Goal: Information Seeking & Learning: Check status

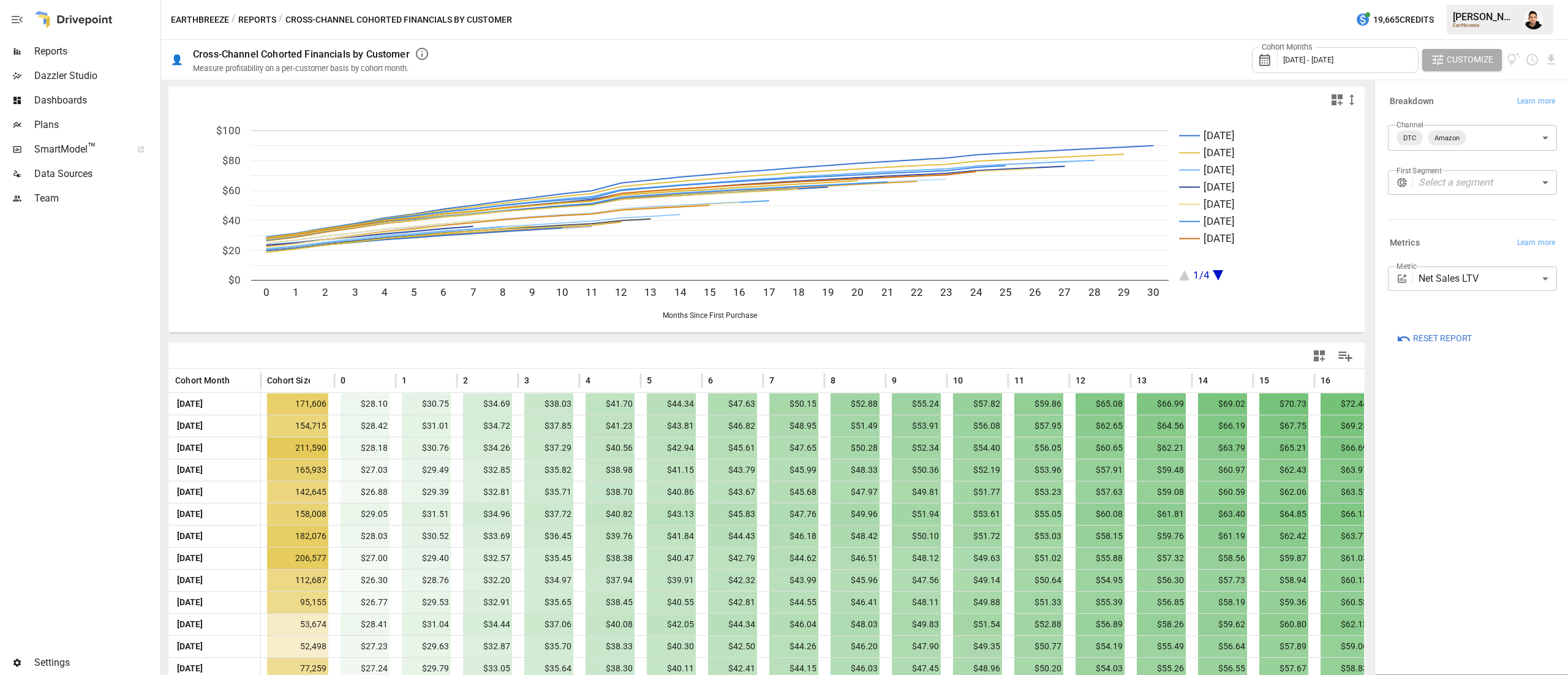
click at [147, 311] on div at bounding box center [79, 430] width 158 height 440
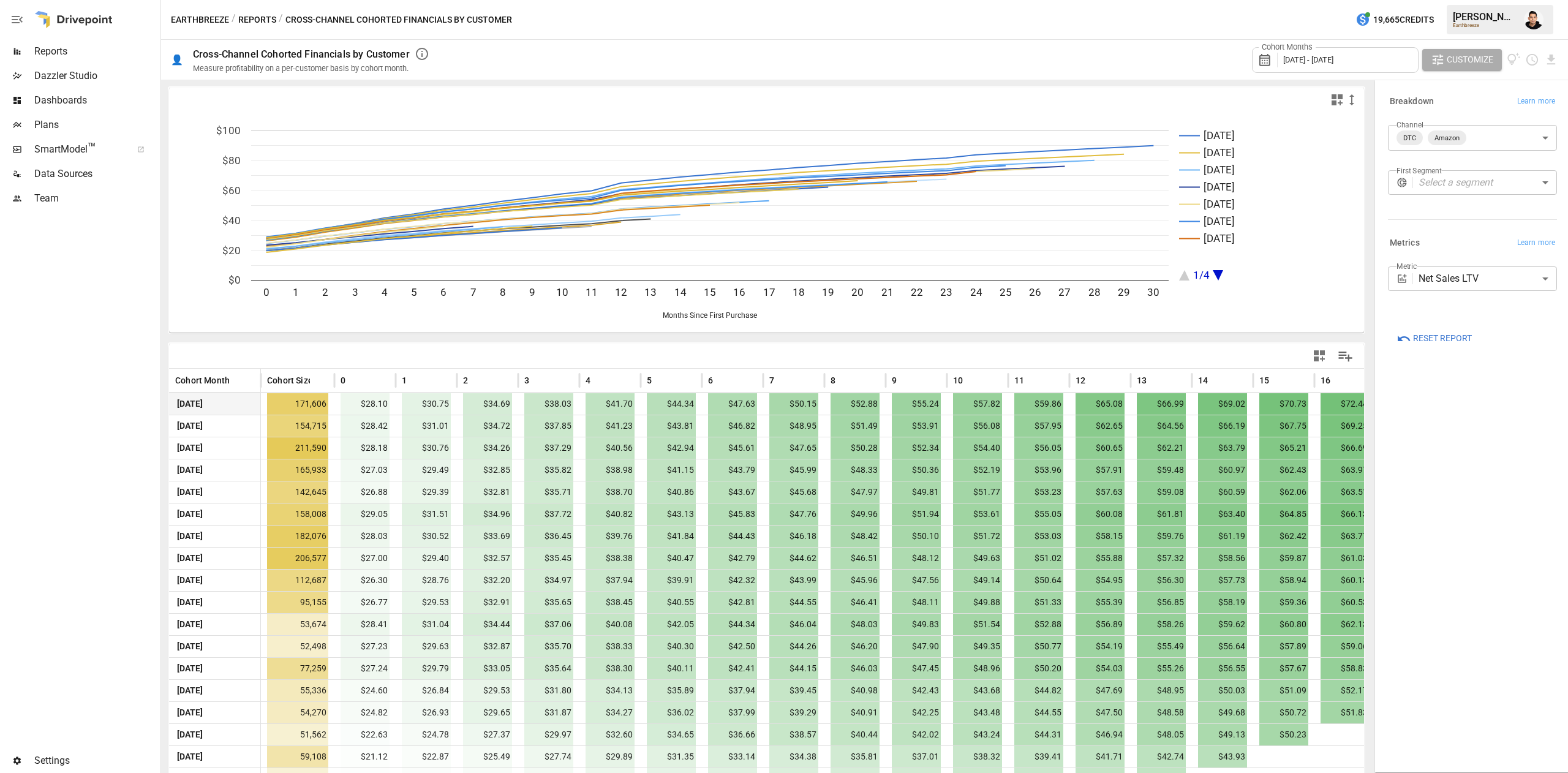
scroll to position [196, 0]
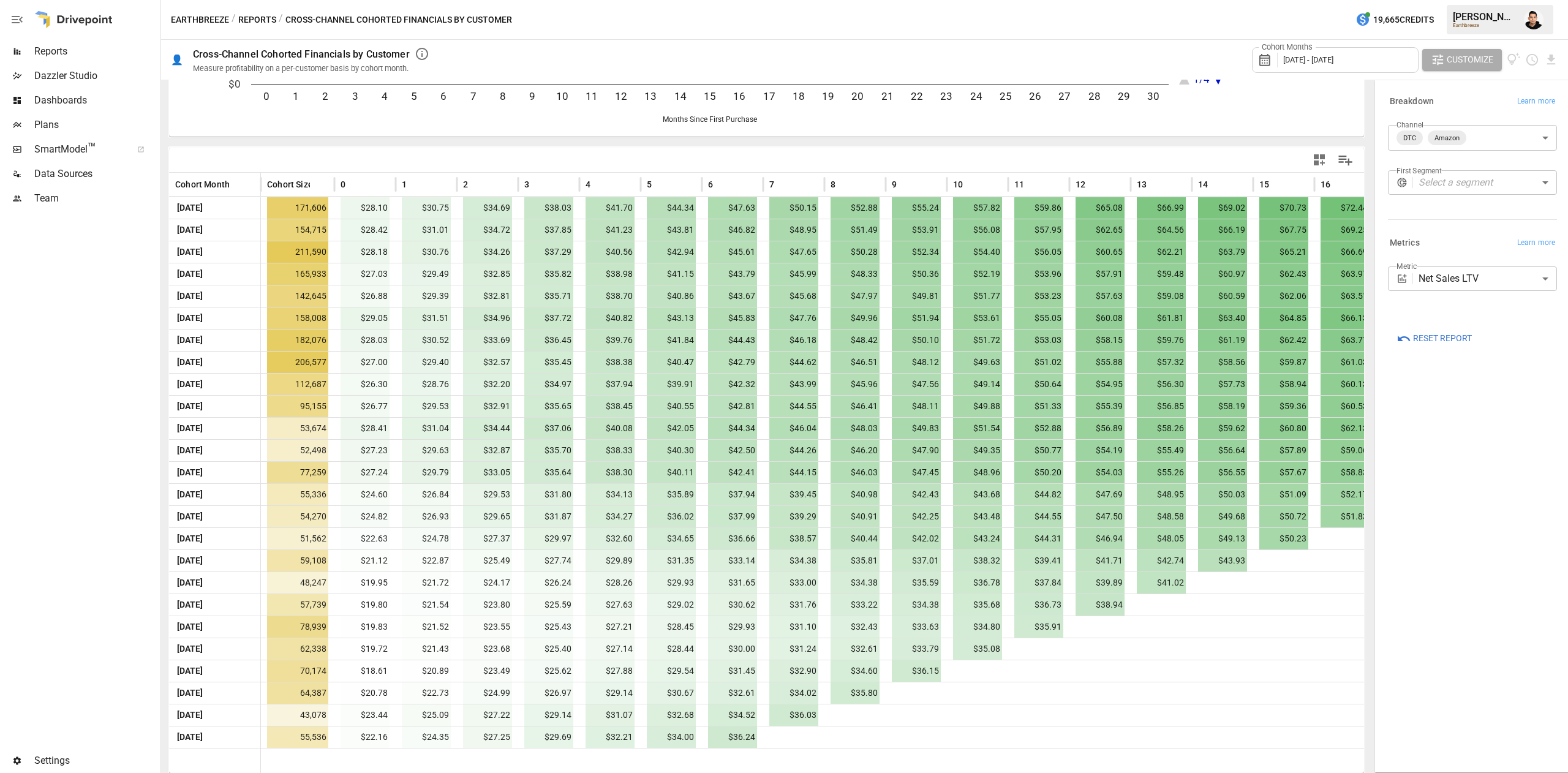
click at [1351, 53] on div "Cohort Months [DATE] - [DATE]" at bounding box center [1335, 60] width 167 height 26
click at [1308, 141] on button "Jan" at bounding box center [1303, 144] width 53 height 22
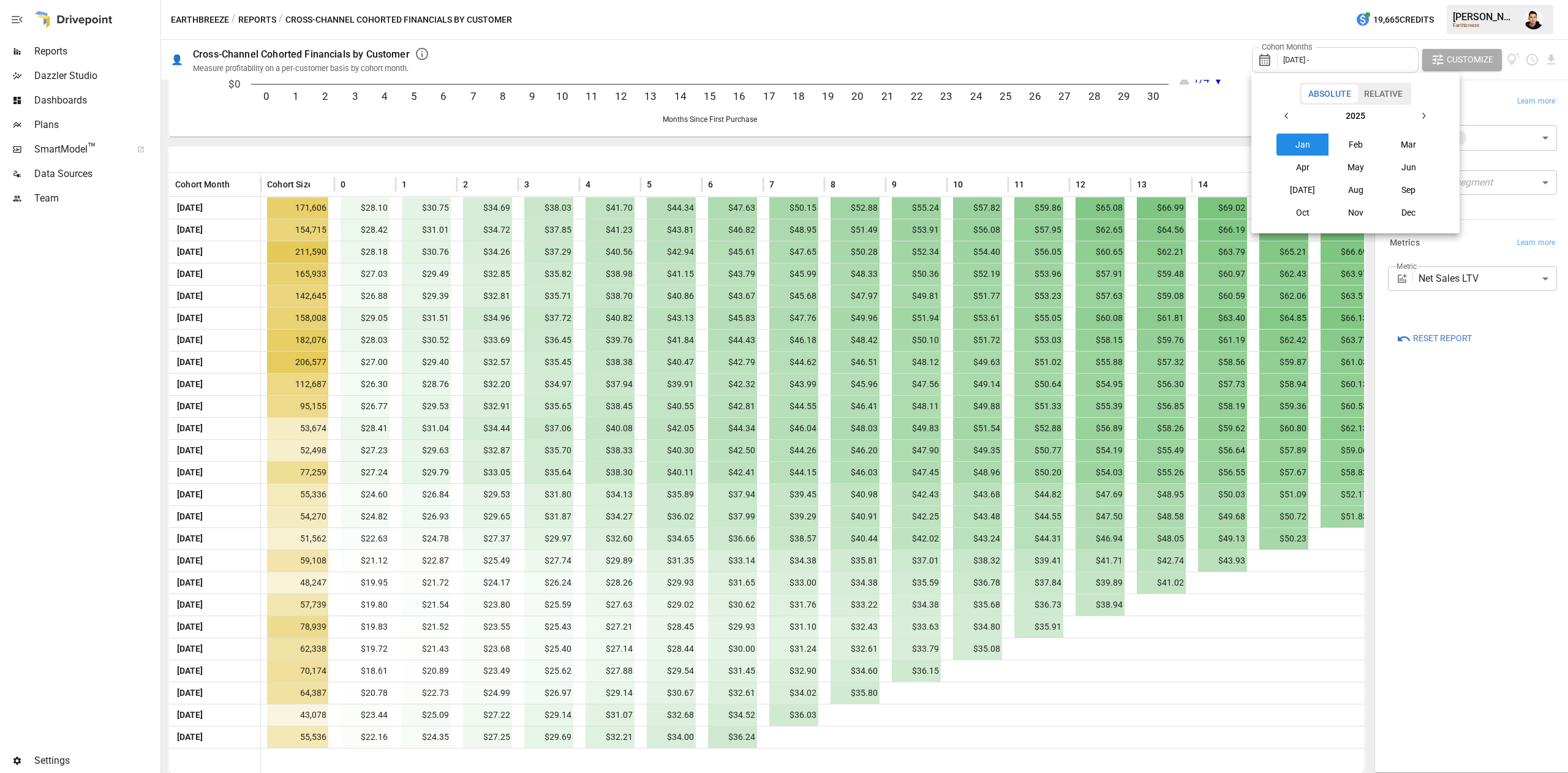
click at [1414, 109] on button "button" at bounding box center [1423, 115] width 22 height 22
click at [1296, 112] on button "button" at bounding box center [1286, 115] width 22 height 22
click at [1294, 146] on button "Jan" at bounding box center [1303, 144] width 53 height 22
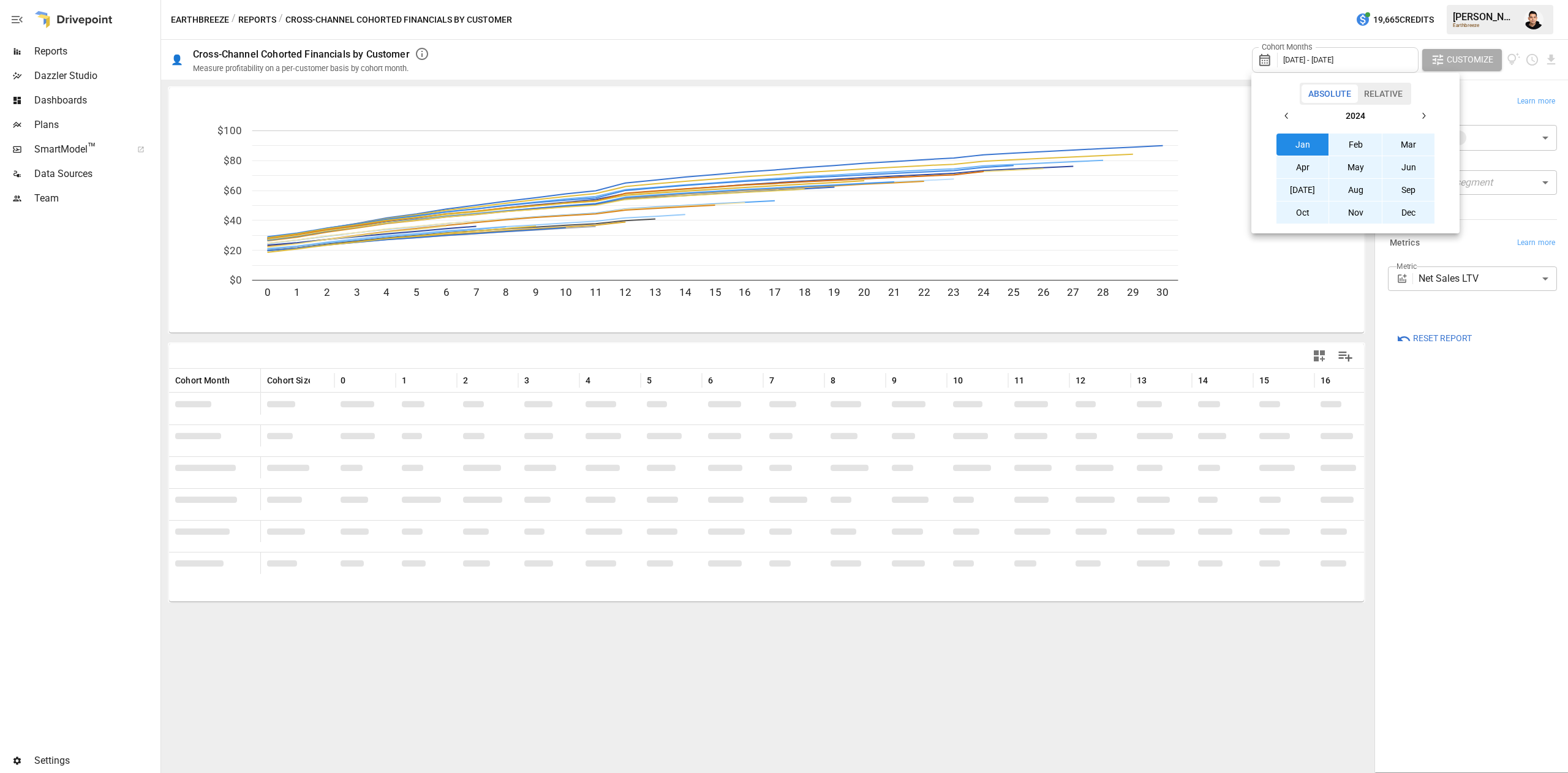
click at [1298, 141] on button "Jan" at bounding box center [1303, 144] width 53 height 22
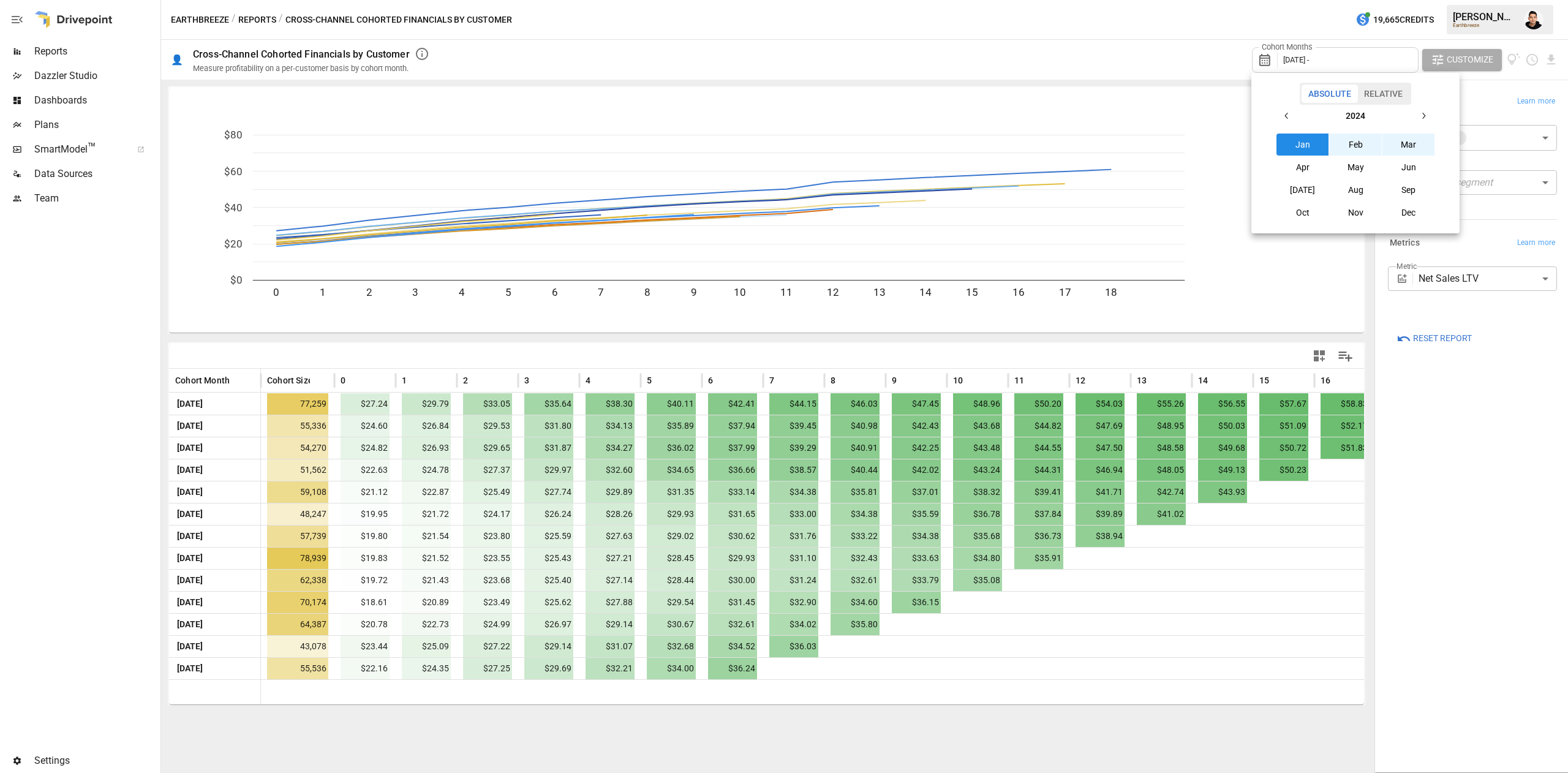
click at [1422, 115] on icon "button" at bounding box center [1424, 115] width 10 height 10
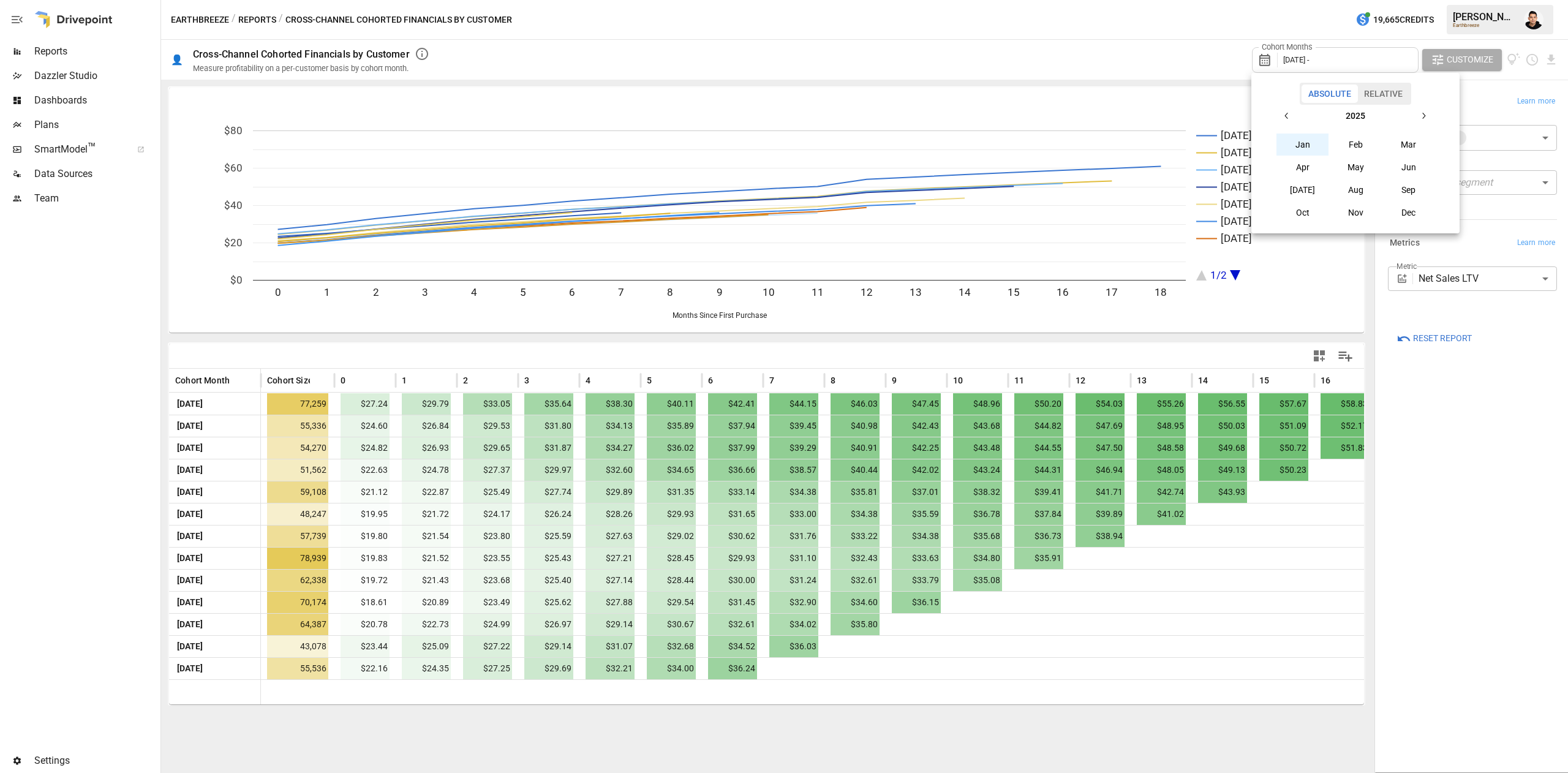
click at [1288, 125] on button "button" at bounding box center [1286, 115] width 22 height 22
click at [1290, 117] on icon "button" at bounding box center [1286, 115] width 10 height 10
click at [1301, 149] on button "Jan" at bounding box center [1303, 144] width 53 height 22
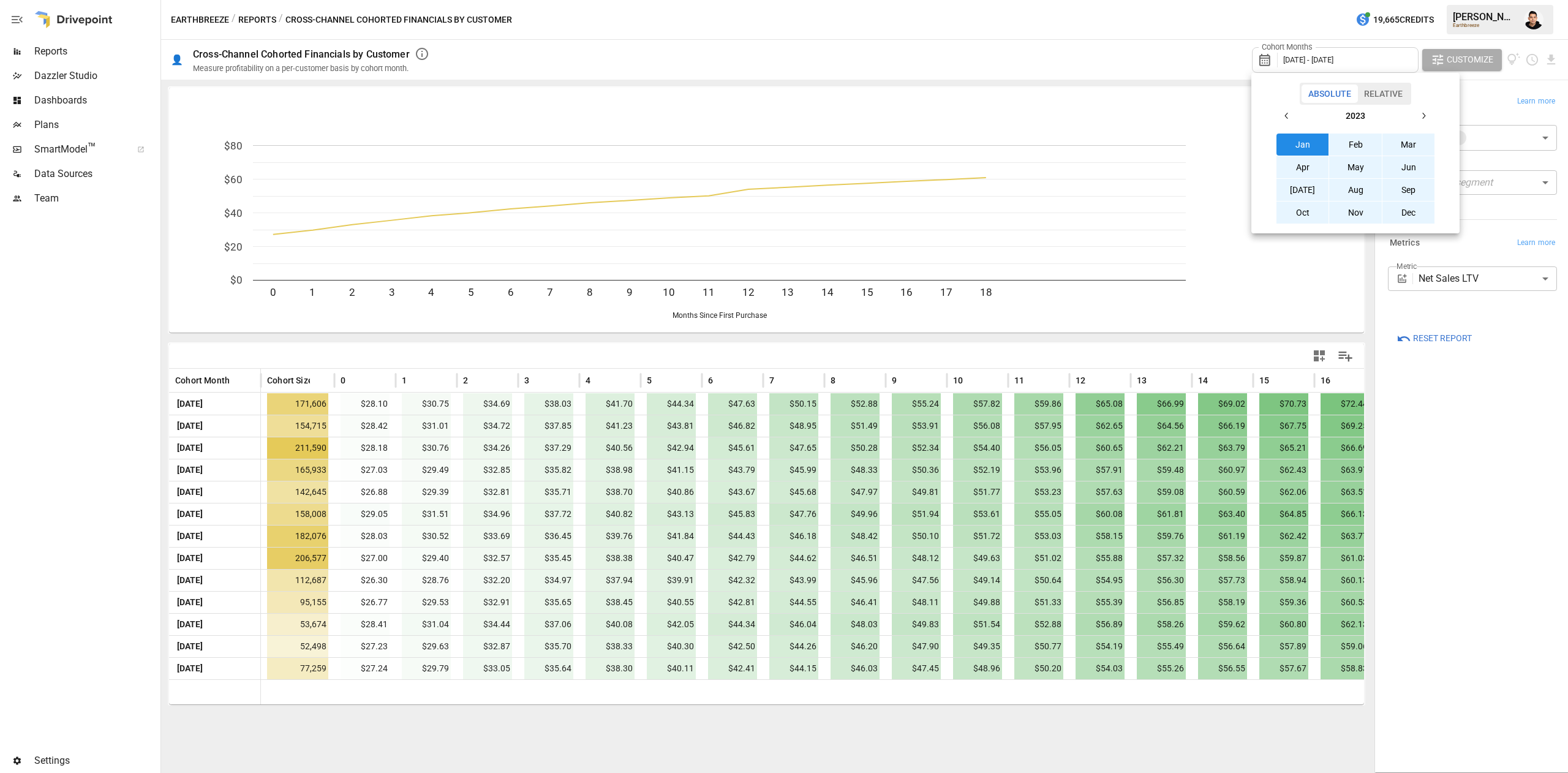
click at [1301, 147] on button "Jan" at bounding box center [1303, 144] width 53 height 22
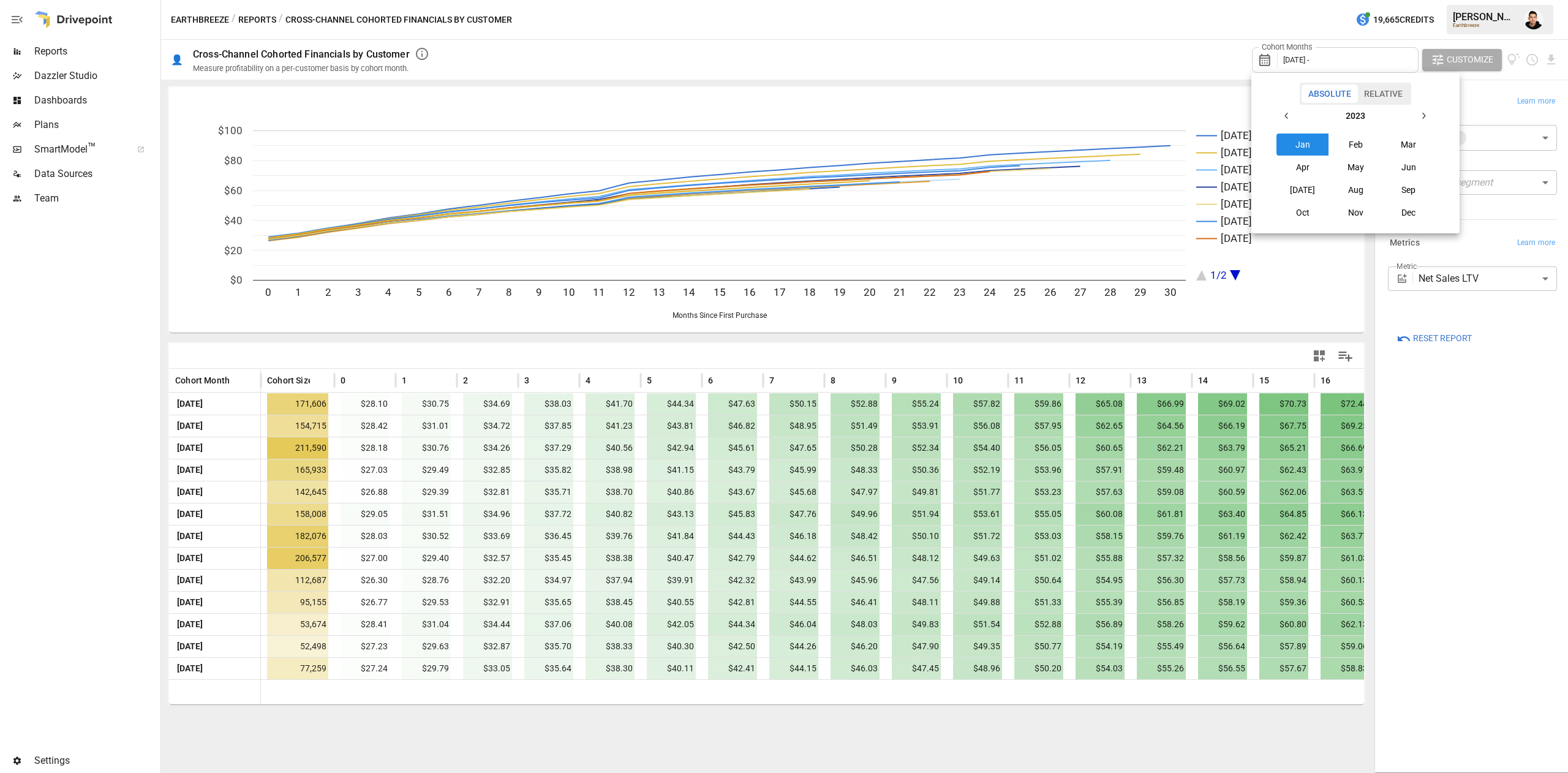
click at [1424, 117] on icon "button" at bounding box center [1424, 115] width 10 height 10
click at [1312, 140] on button "Jan" at bounding box center [1303, 144] width 53 height 22
click at [1417, 119] on button "button" at bounding box center [1423, 115] width 22 height 22
click at [1281, 195] on button "[DATE]" at bounding box center [1303, 189] width 53 height 22
drag, startPoint x: 1286, startPoint y: 193, endPoint x: 1291, endPoint y: 189, distance: 6.4
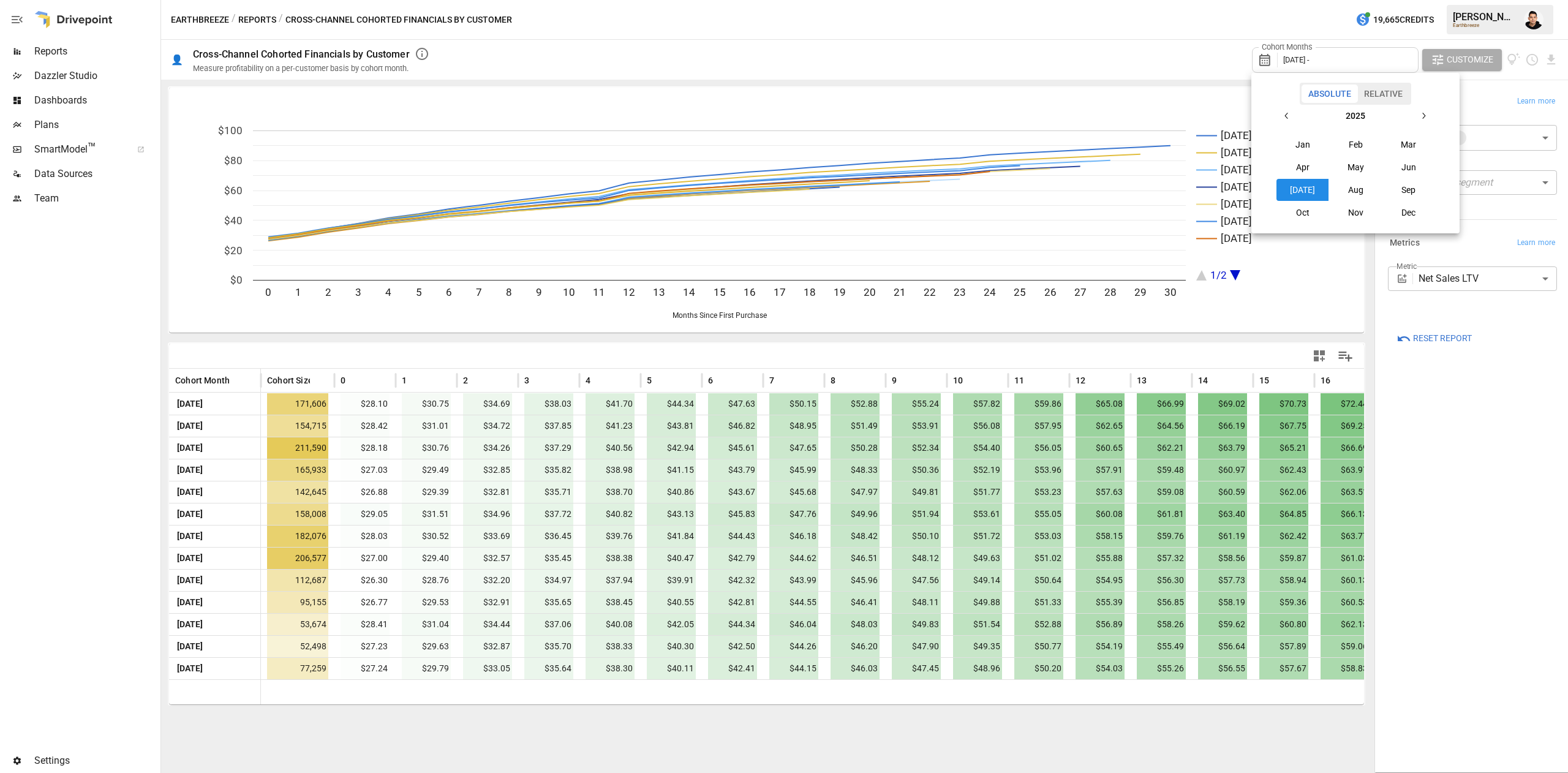
click at [1288, 191] on button "[DATE]" at bounding box center [1303, 189] width 53 height 22
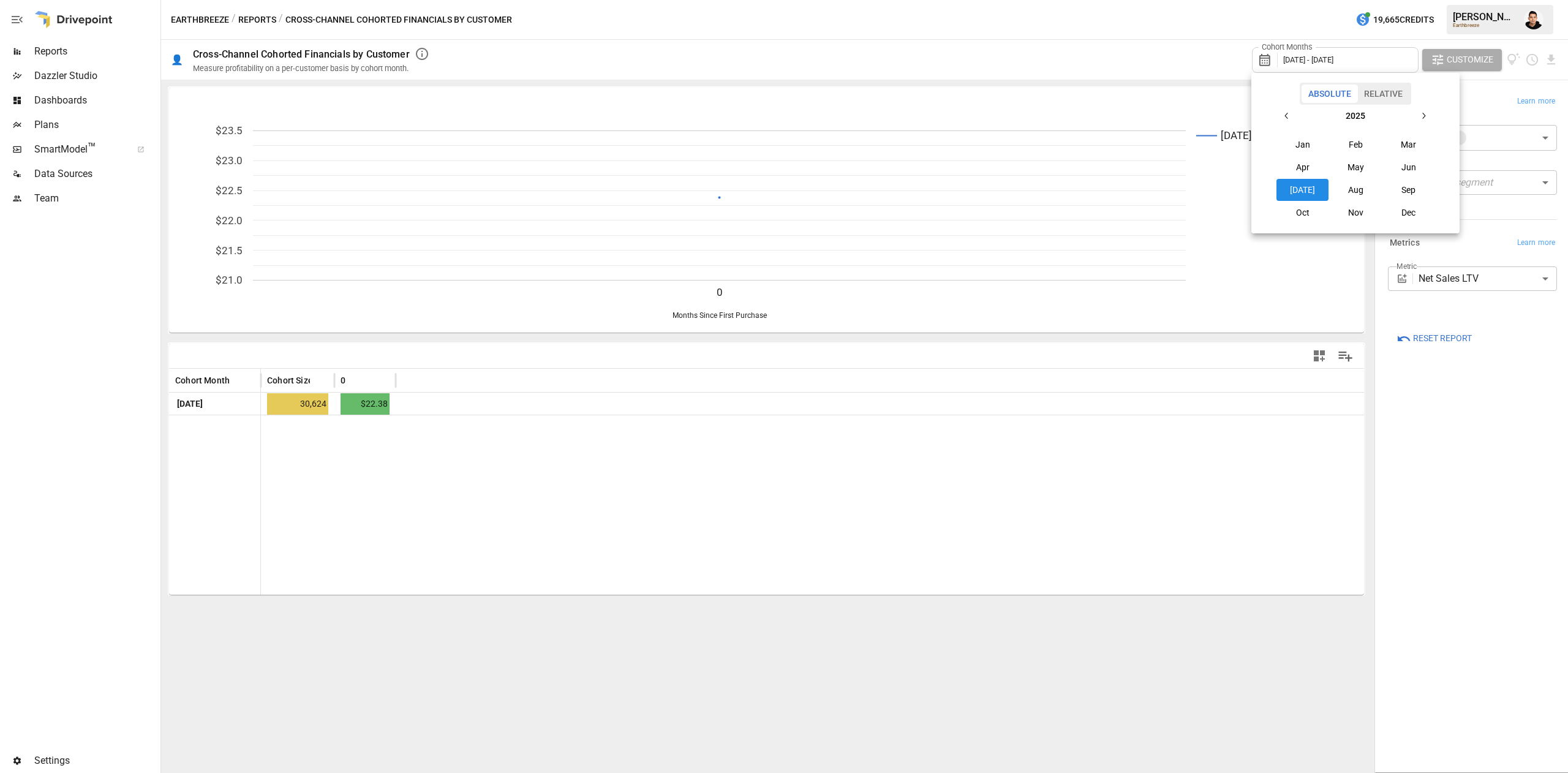
click at [1284, 111] on icon "button" at bounding box center [1286, 115] width 10 height 10
click at [1297, 137] on button "Jan" at bounding box center [1303, 144] width 53 height 22
click at [1424, 109] on button "button" at bounding box center [1423, 115] width 22 height 22
click at [1295, 179] on button "[DATE]" at bounding box center [1303, 189] width 53 height 22
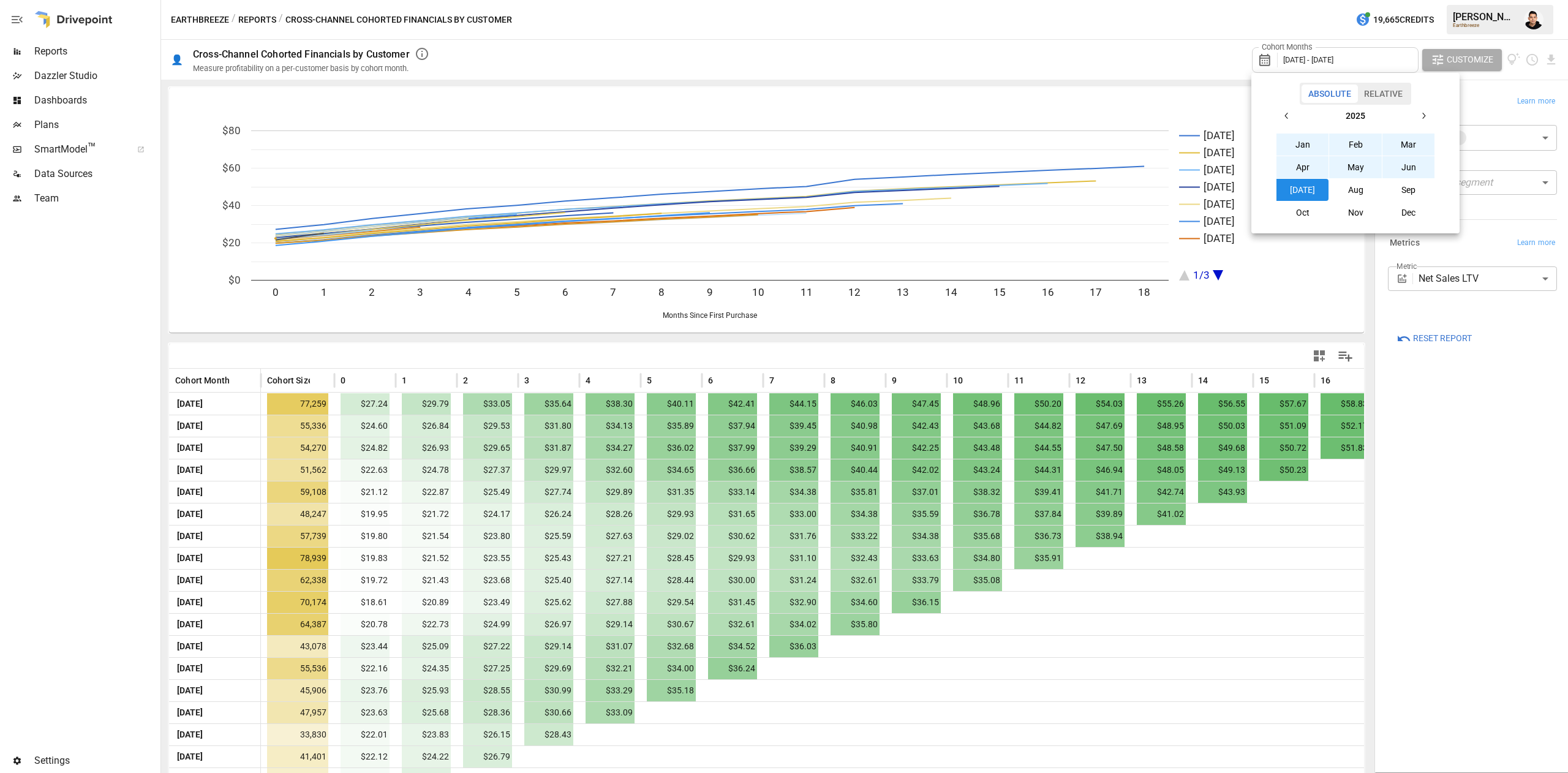
click at [1417, 507] on div at bounding box center [784, 386] width 1568 height 773
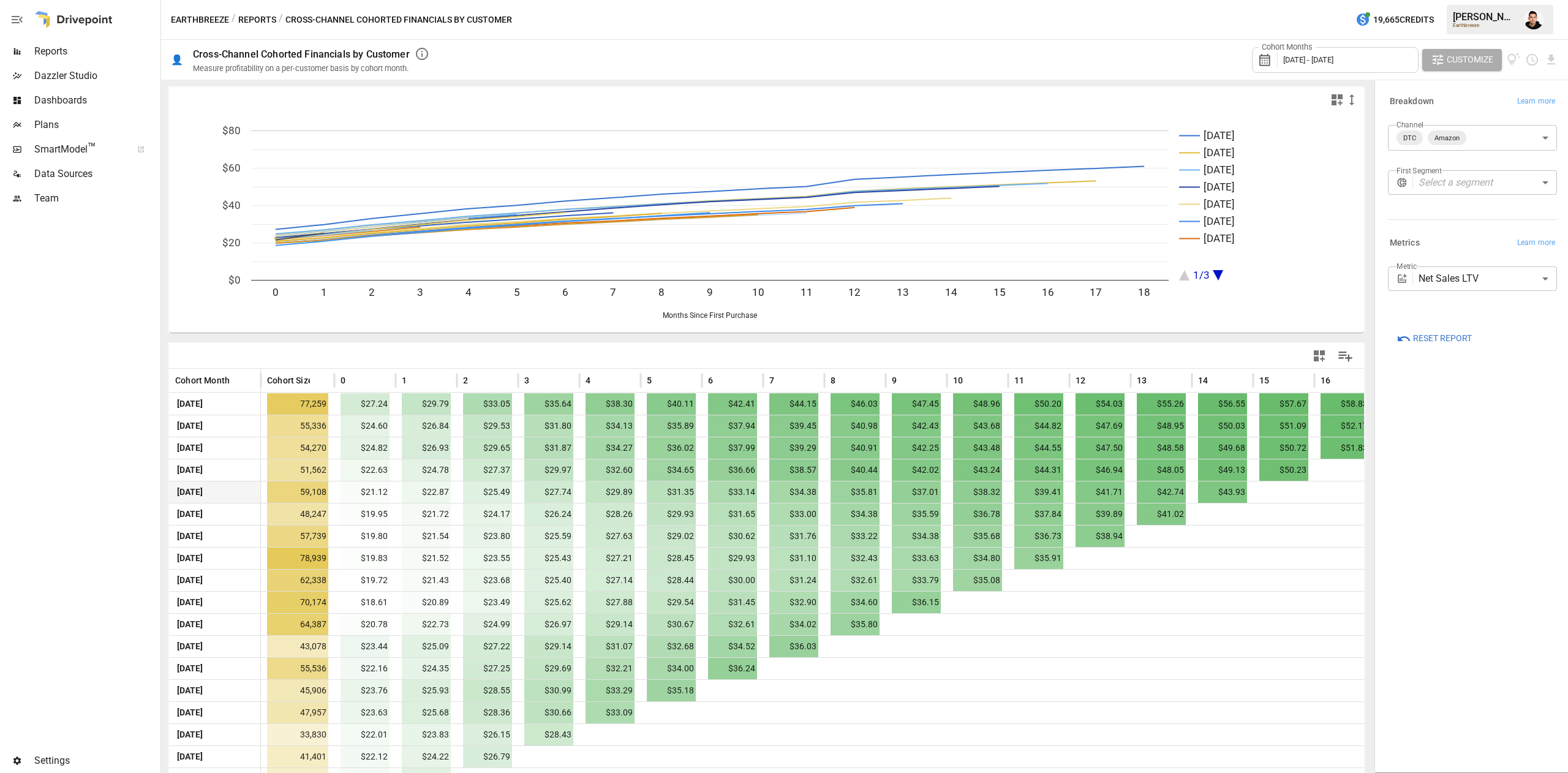
scroll to position [64, 0]
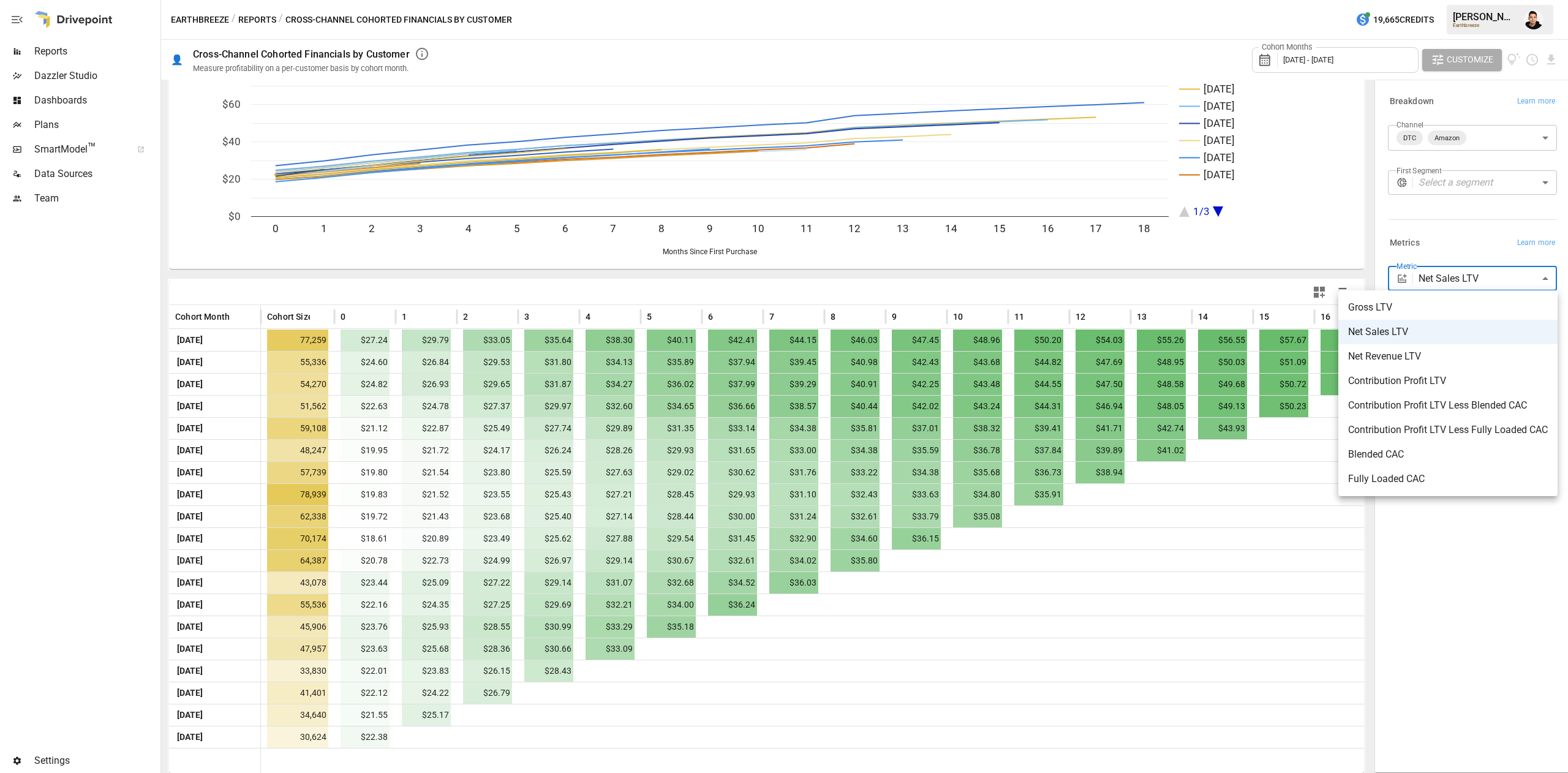
click at [1445, 0] on body "Reports Dazzler Studio Dashboards Plans SmartModel ™ Data Sources Team Settings…" at bounding box center [784, 0] width 1568 height 0
click at [1425, 384] on span "Contribution Profit LTV" at bounding box center [1448, 381] width 200 height 15
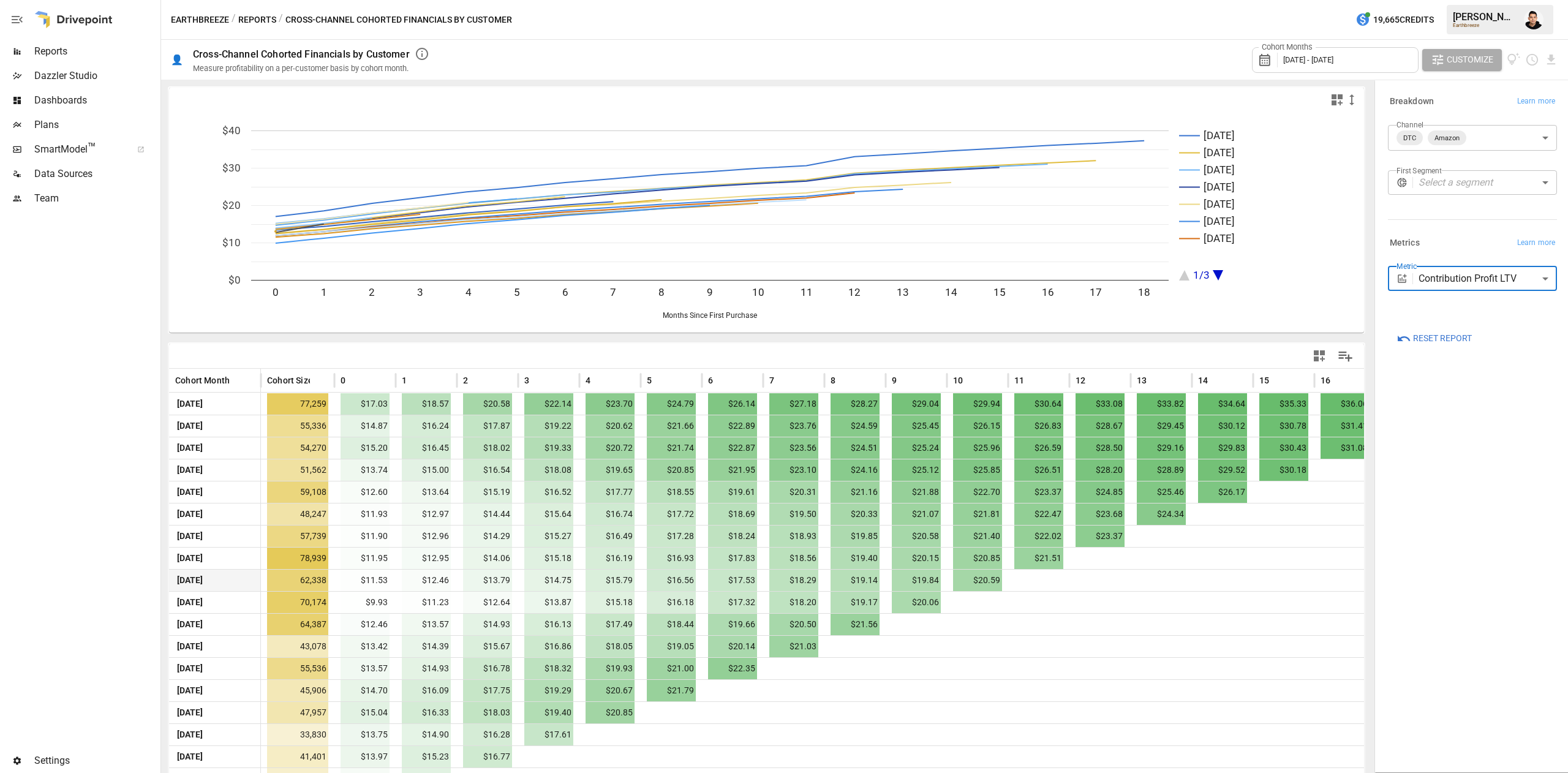
scroll to position [64, 0]
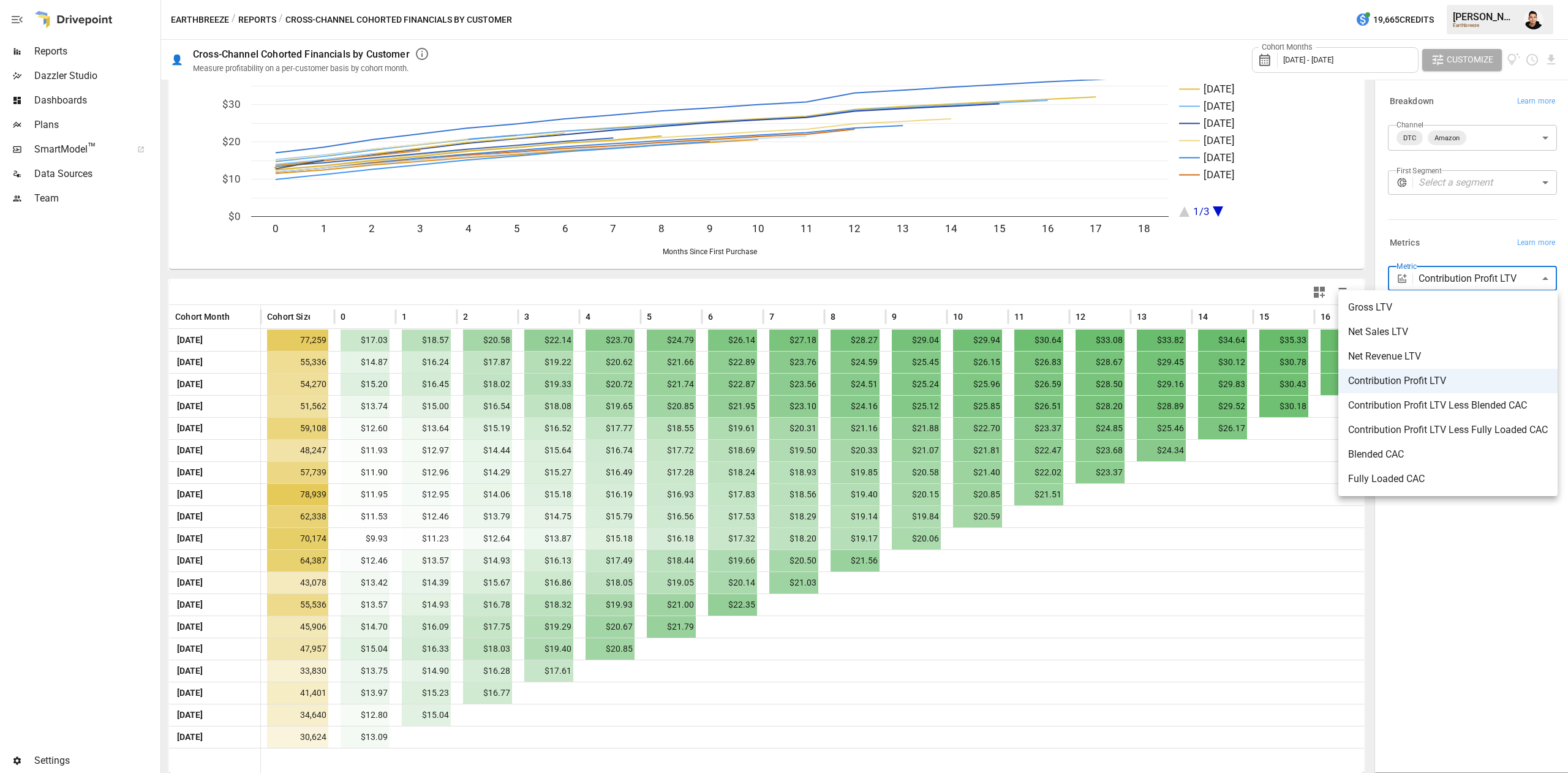
click at [1453, 0] on body "Reports Dazzler Studio Dashboards Plans SmartModel ™ Data Sources Team Settings…" at bounding box center [784, 0] width 1568 height 0
click at [1448, 412] on span "Contribution Profit LTV Less Blended CAC" at bounding box center [1448, 406] width 200 height 15
type input "**********"
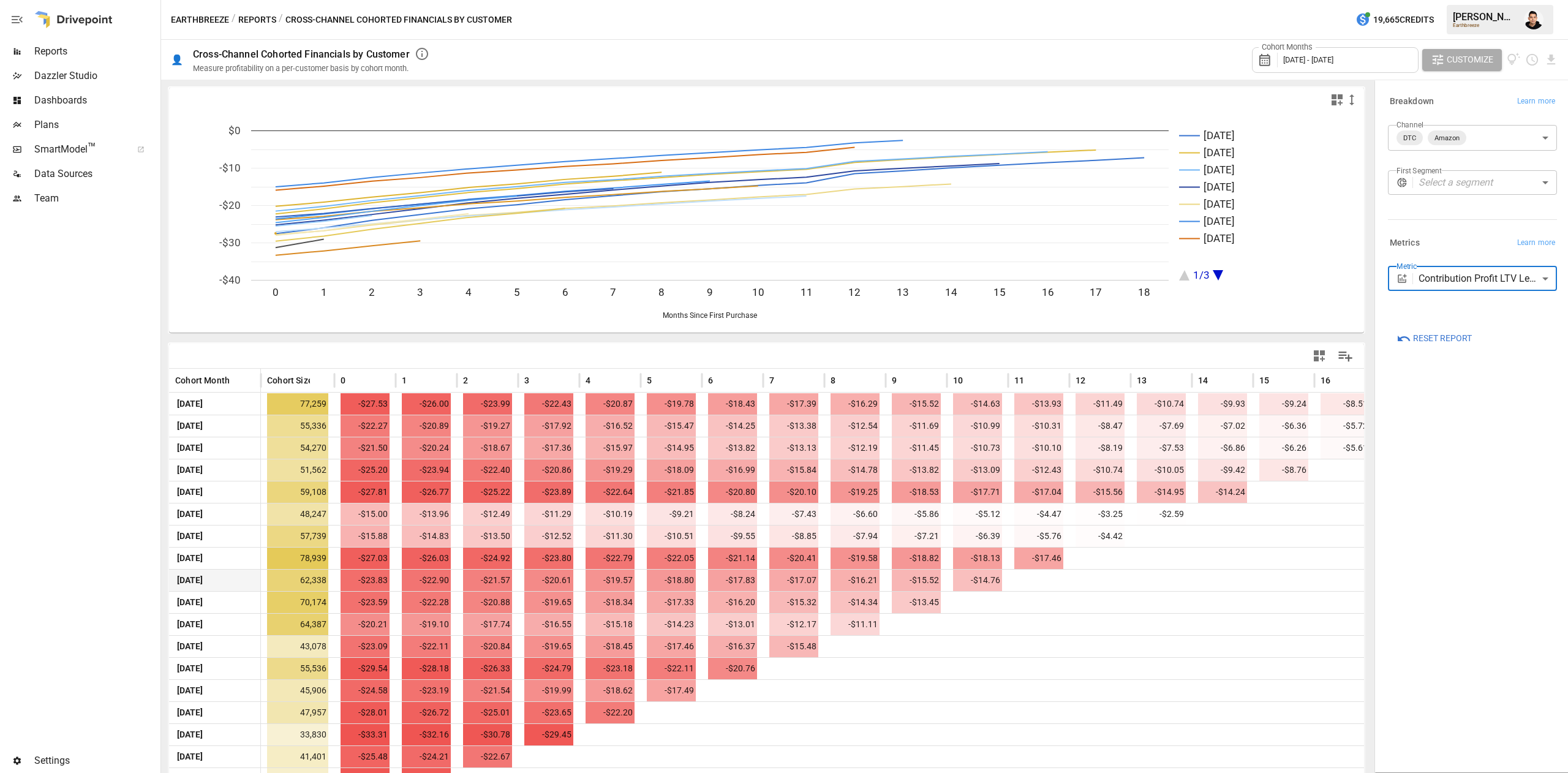
scroll to position [64, 0]
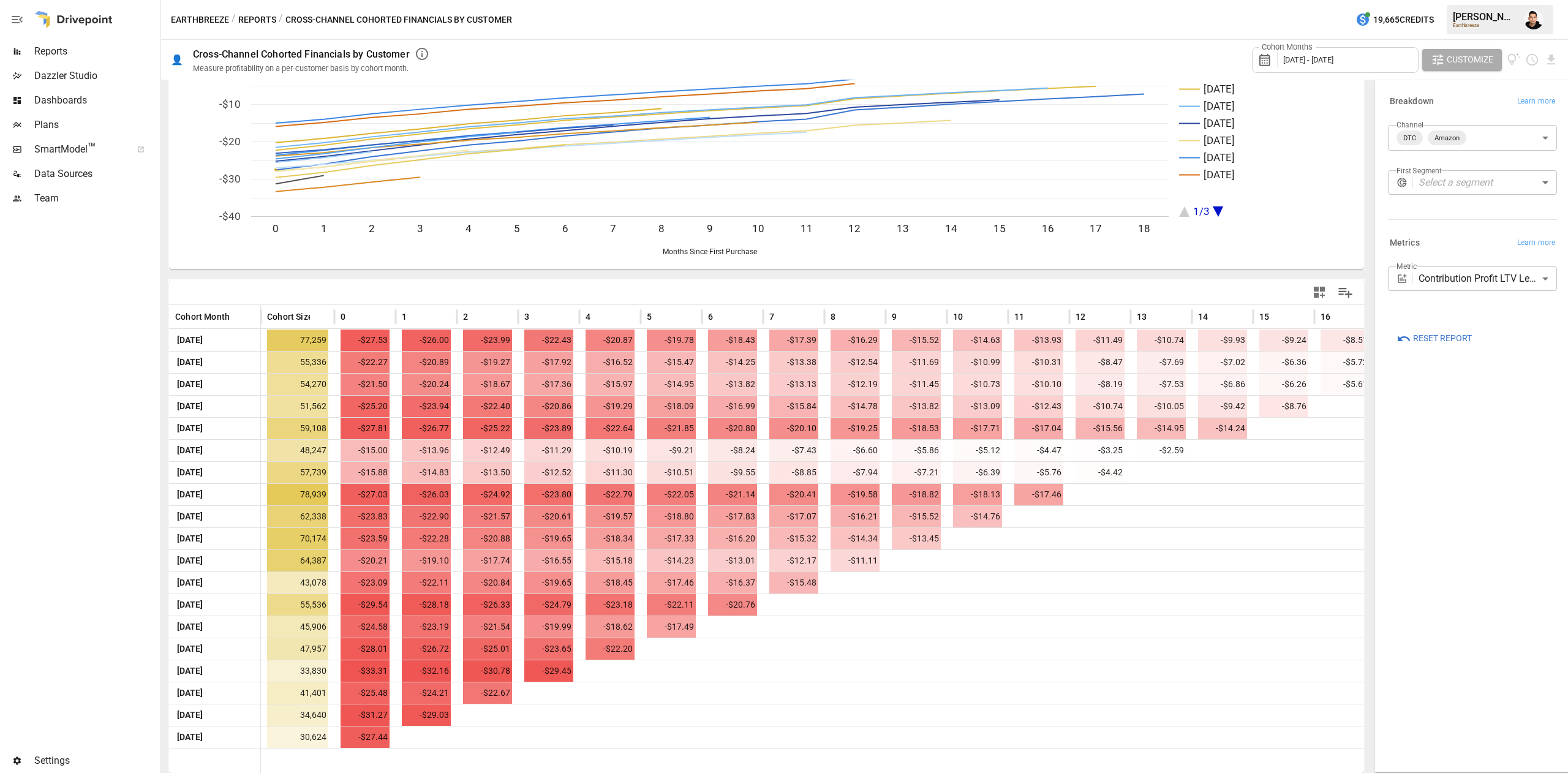
drag, startPoint x: 1493, startPoint y: 583, endPoint x: 1488, endPoint y: 580, distance: 5.8
click at [1490, 580] on div "**********" at bounding box center [1472, 426] width 189 height 687
